Goal: Task Accomplishment & Management: Manage account settings

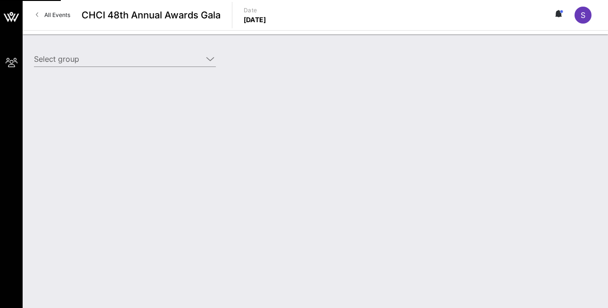
type input "[PERSON_NAME] & [PERSON_NAME] ([PERSON_NAME] & [PERSON_NAME]) [[PERSON_NAME], […"
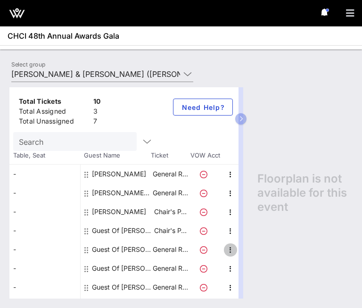
click at [229, 250] on icon "button" at bounding box center [230, 249] width 11 height 11
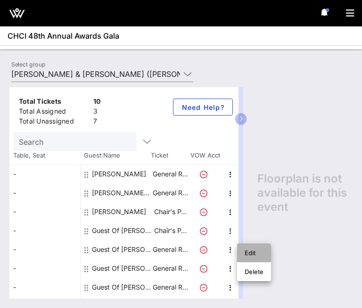
click at [247, 253] on div "Edit" at bounding box center [254, 253] width 19 height 8
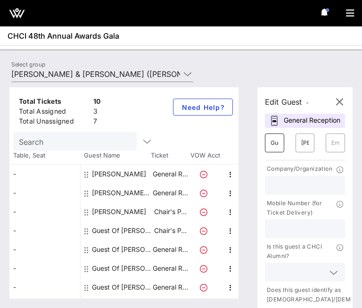
click at [273, 150] on input "Guest Of" at bounding box center [275, 142] width 8 height 15
type input "CamilaGuest Of"
type input "[PERSON_NAME]"
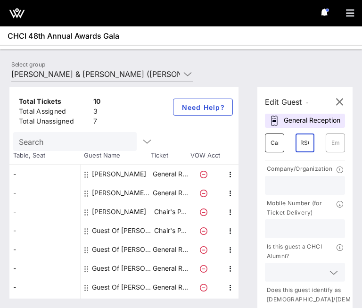
scroll to position [0, 0]
paste input "[EMAIL_ADDRESS][DOMAIN_NAME]"
type input "[EMAIL_ADDRESS][DOMAIN_NAME]"
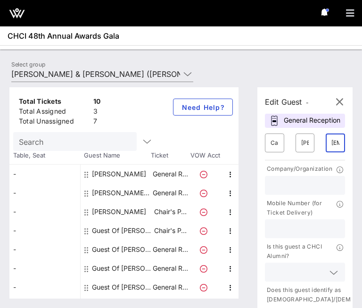
click at [293, 235] on input "text" at bounding box center [305, 229] width 69 height 12
paste input "2028365689"
type input "2028365689"
click at [286, 191] on input "text" at bounding box center [305, 185] width 69 height 12
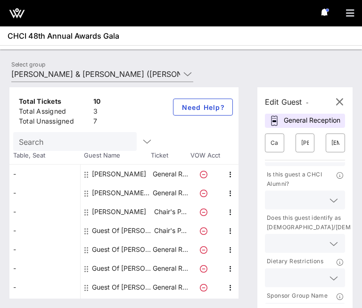
scroll to position [78, 0]
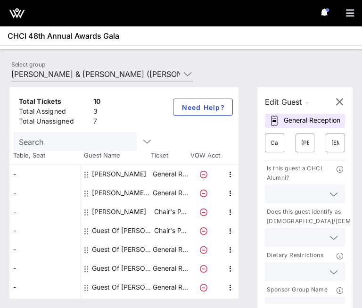
type input "[PERSON_NAME] & [PERSON_NAME]"
click at [333, 200] on icon at bounding box center [334, 194] width 8 height 11
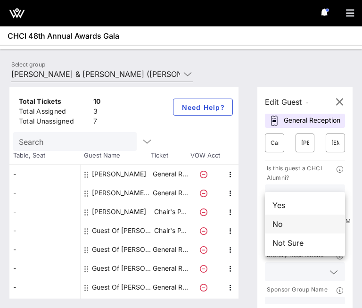
click at [296, 221] on div "No" at bounding box center [305, 224] width 80 height 19
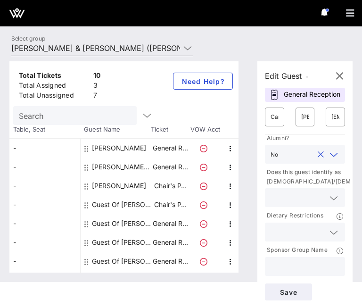
scroll to position [33, 0]
click at [319, 264] on input "text" at bounding box center [305, 266] width 69 height 12
type input "[PERSON_NAME] & [PERSON_NAME]"
click at [292, 292] on span "Save" at bounding box center [289, 292] width 32 height 8
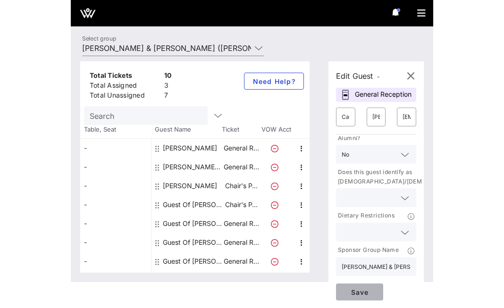
scroll to position [0, 0]
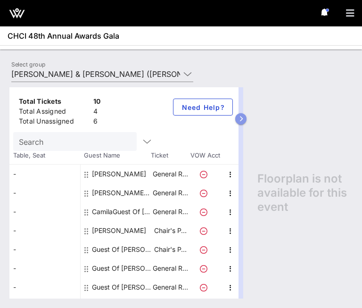
click at [243, 116] on icon "button" at bounding box center [241, 119] width 4 height 6
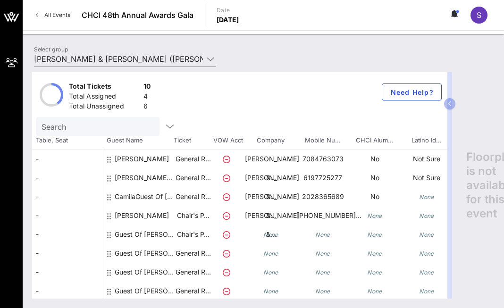
click at [141, 196] on div "CamilaGuest Of [PERSON_NAME]" at bounding box center [144, 209] width 59 height 45
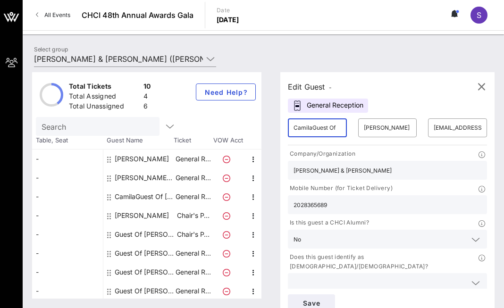
drag, startPoint x: 312, startPoint y: 128, endPoint x: 351, endPoint y: 127, distance: 38.7
click at [351, 127] on div "​ CamilaGuest Of" at bounding box center [317, 128] width 70 height 30
type input "Camila"
click at [394, 79] on div "Edit Guest - General Reception ​ Camila ​ [PERSON_NAME] ​ [EMAIL_ADDRESS][DOMAI…" at bounding box center [387, 195] width 214 height 247
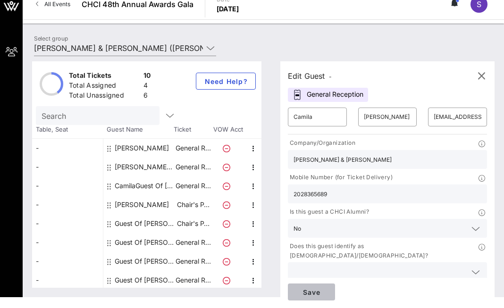
click at [314, 292] on span "Save" at bounding box center [311, 292] width 32 height 8
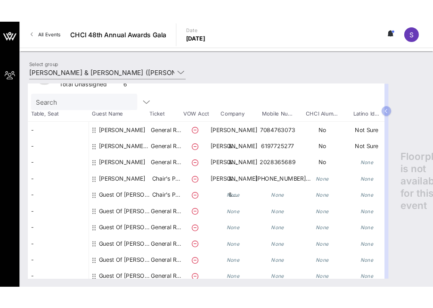
scroll to position [39, 0]
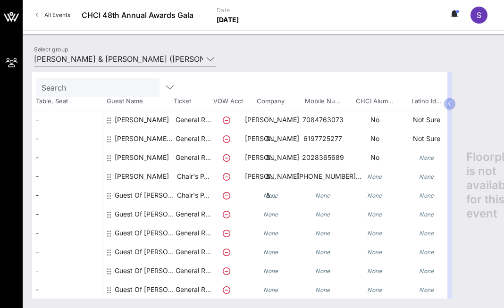
click at [160, 196] on div "Guest Of [PERSON_NAME] & [PERSON_NAME]" at bounding box center [144, 195] width 59 height 19
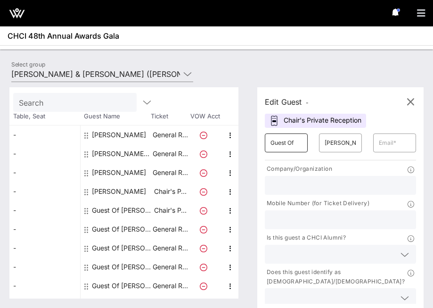
click at [296, 143] on input "Guest Of" at bounding box center [287, 142] width 32 height 15
type input "G"
type input "[PERSON_NAME]"
type input "Deobeta"
click at [397, 145] on input "text" at bounding box center [395, 142] width 32 height 15
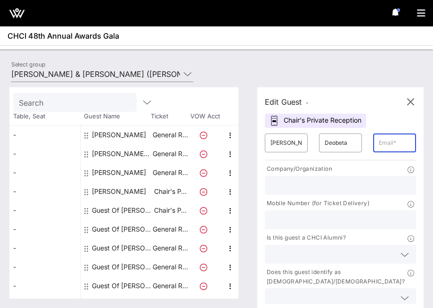
paste input "[PERSON_NAME]: [PERSON_NAME][EMAIL_ADDRESS][DOMAIN_NAME] [PERSON_NAME] [PERSON_…"
type input "[PERSON_NAME]: [PERSON_NAME][EMAIL_ADDRESS][DOMAIN_NAME] [PERSON_NAME] [PERSON_…"
click at [300, 185] on input "text" at bounding box center [341, 185] width 140 height 12
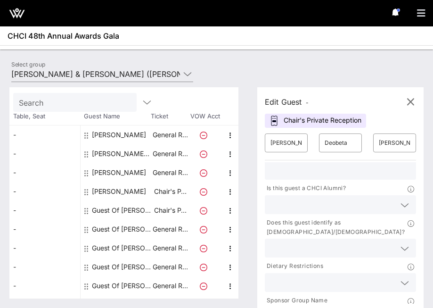
scroll to position [65, 0]
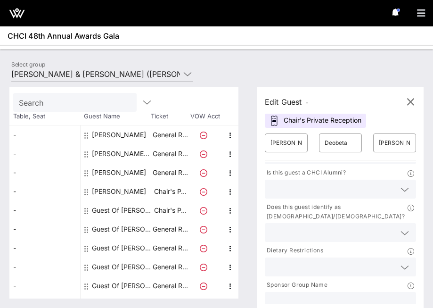
type input "Fulcrum"
click at [288, 295] on input "text" at bounding box center [341, 301] width 140 height 12
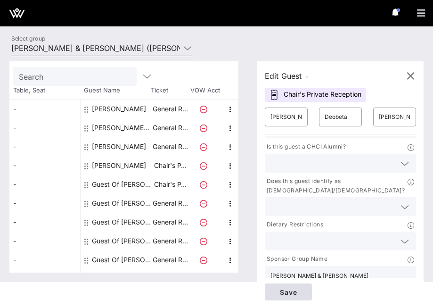
type input "[PERSON_NAME] & [PERSON_NAME]"
click at [294, 295] on span "Save" at bounding box center [289, 292] width 32 height 8
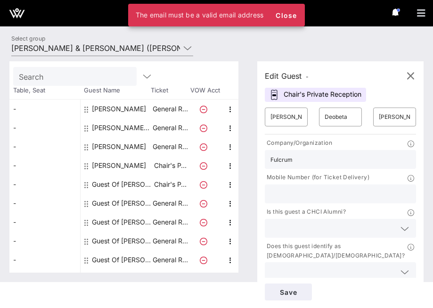
scroll to position [0, 0]
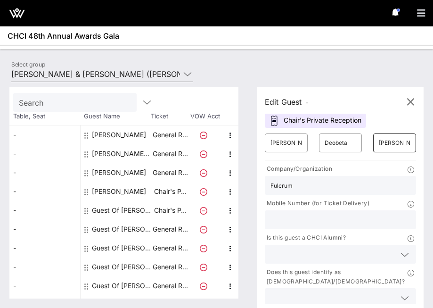
click at [394, 142] on input "[PERSON_NAME]: [PERSON_NAME][EMAIL_ADDRESS][DOMAIN_NAME] [PERSON_NAME] [PERSON_…" at bounding box center [395, 142] width 32 height 15
click at [392, 145] on input "text" at bounding box center [395, 142] width 32 height 15
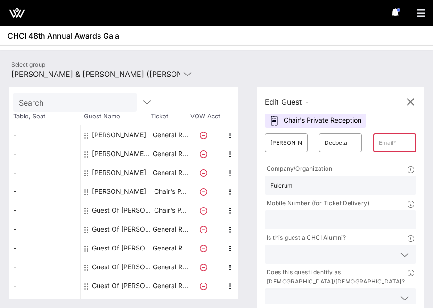
paste input "[PERSON_NAME][EMAIL_ADDRESS][DOMAIN_NAME]"
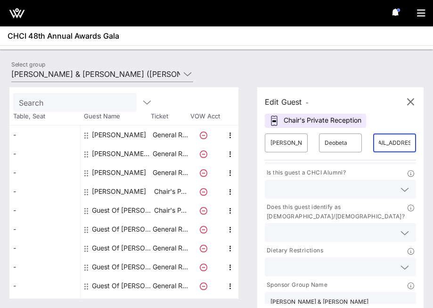
scroll to position [26, 0]
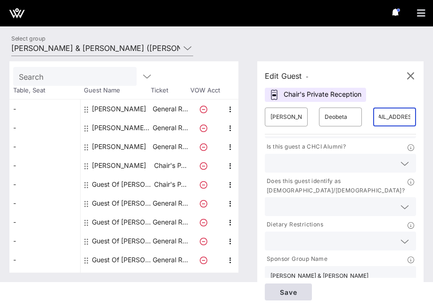
type input "[PERSON_NAME][EMAIL_ADDRESS][DOMAIN_NAME]"
click at [287, 293] on span "Save" at bounding box center [289, 292] width 32 height 8
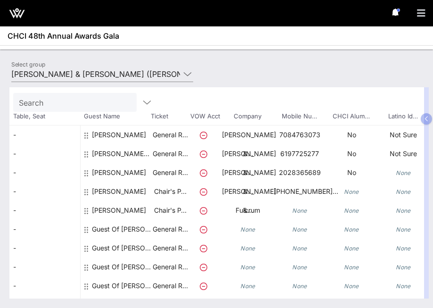
click at [144, 228] on div "Guest Of [PERSON_NAME] & [PERSON_NAME]" at bounding box center [121, 229] width 59 height 19
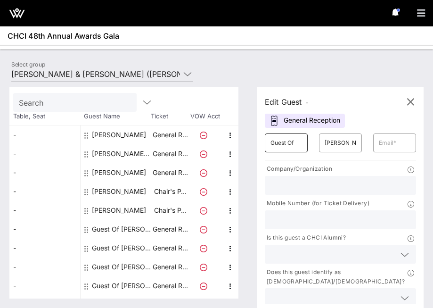
click at [281, 145] on input "Guest Of" at bounding box center [287, 142] width 32 height 15
type input "[PERSON_NAME]"
click at [339, 146] on input "[PERSON_NAME] & [PERSON_NAME]" at bounding box center [341, 142] width 32 height 15
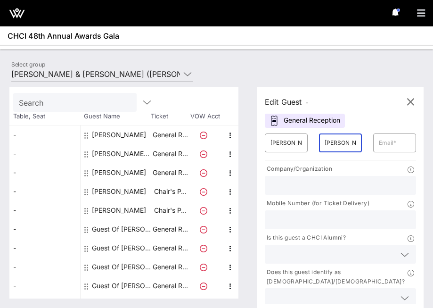
click at [339, 146] on input "[PERSON_NAME] & [PERSON_NAME]" at bounding box center [341, 142] width 32 height 15
type input "[PERSON_NAME]"
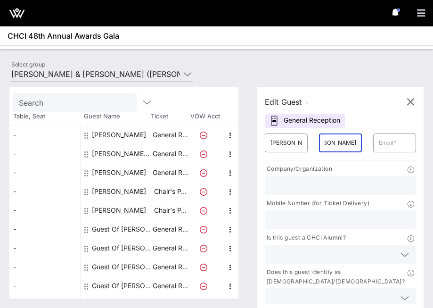
scroll to position [0, 0]
click at [396, 140] on input "text" at bounding box center [395, 142] width 32 height 15
paste input "[PERSON_NAME][EMAIL_ADDRESS][DOMAIN_NAME]"
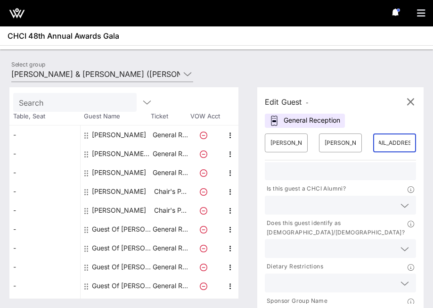
scroll to position [65, 0]
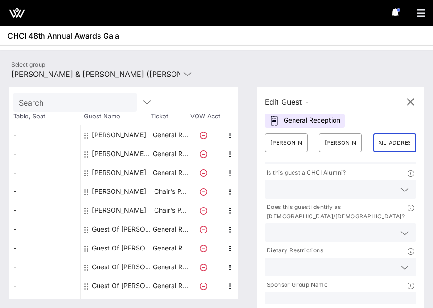
type input "[PERSON_NAME][EMAIL_ADDRESS][DOMAIN_NAME]"
click at [294, 295] on input "text" at bounding box center [341, 301] width 140 height 12
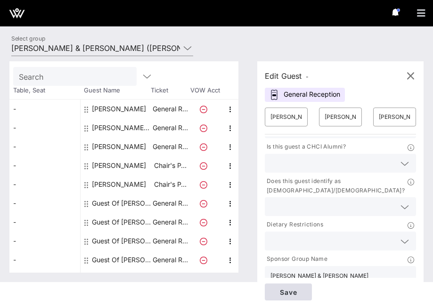
type input "[PERSON_NAME] & [PERSON_NAME]"
click at [290, 291] on span "Save" at bounding box center [289, 292] width 32 height 8
click at [394, 116] on input "[PERSON_NAME][EMAIL_ADDRESS][DOMAIN_NAME]" at bounding box center [395, 116] width 32 height 15
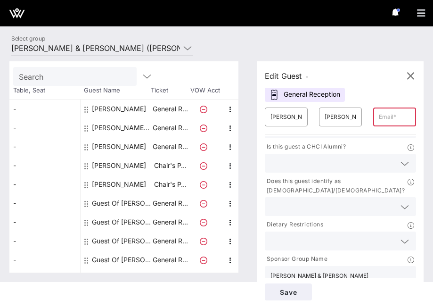
paste input "[PERSON_NAME][EMAIL_ADDRESS][DOMAIN_NAME]"
click at [391, 111] on input "[PERSON_NAME][EMAIL_ADDRESS][DOMAIN_NAME]" at bounding box center [395, 116] width 32 height 15
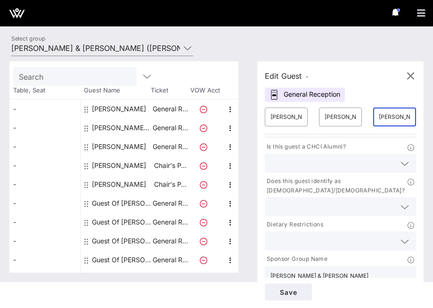
paste input "[EMAIL_ADDRESS]"
type input "[EMAIL_ADDRESS][DOMAIN_NAME]"
click at [370, 89] on div "Edit Guest - General Reception ​ [PERSON_NAME] ​ [PERSON_NAME] ​ [EMAIL_ADDRESS…" at bounding box center [341, 184] width 166 height 247
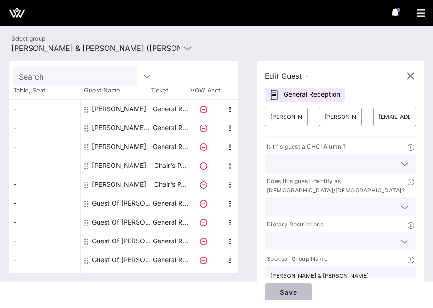
click at [286, 291] on span "Save" at bounding box center [289, 292] width 32 height 8
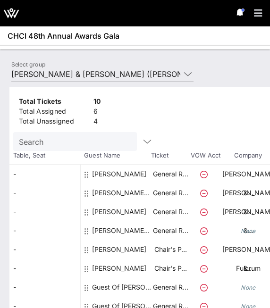
click at [122, 174] on div "[PERSON_NAME]" at bounding box center [119, 187] width 54 height 45
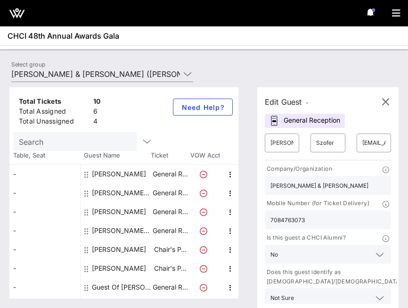
click at [283, 219] on input "7084763073" at bounding box center [328, 220] width 115 height 12
type input "[PERSON_NAME] & [PERSON_NAME] ([PERSON_NAME] & [PERSON_NAME]) [[PERSON_NAME], […"
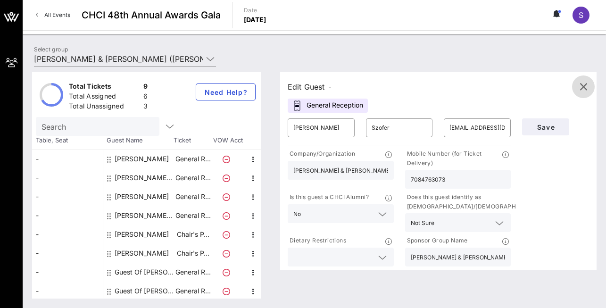
click at [582, 85] on icon "button" at bounding box center [583, 86] width 11 height 11
